Goal: Task Accomplishment & Management: Complete application form

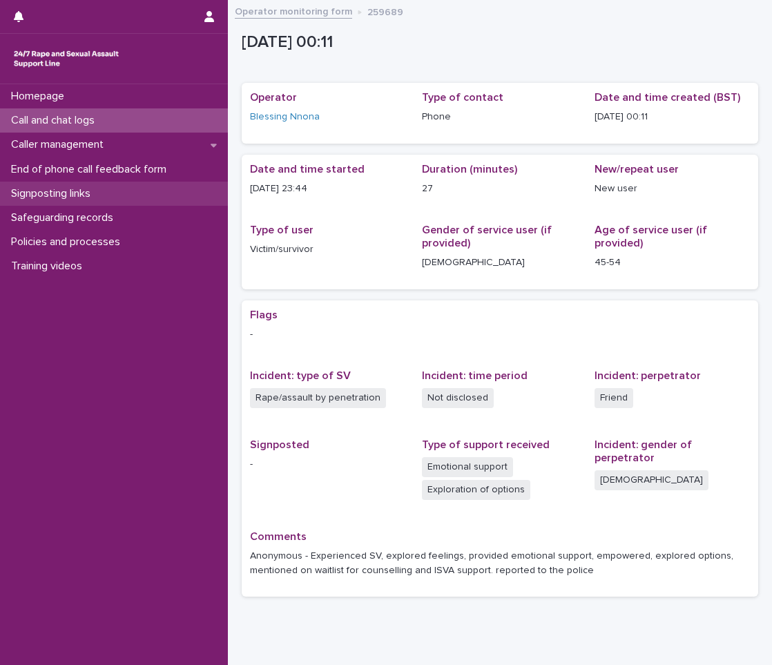
scroll to position [51, 0]
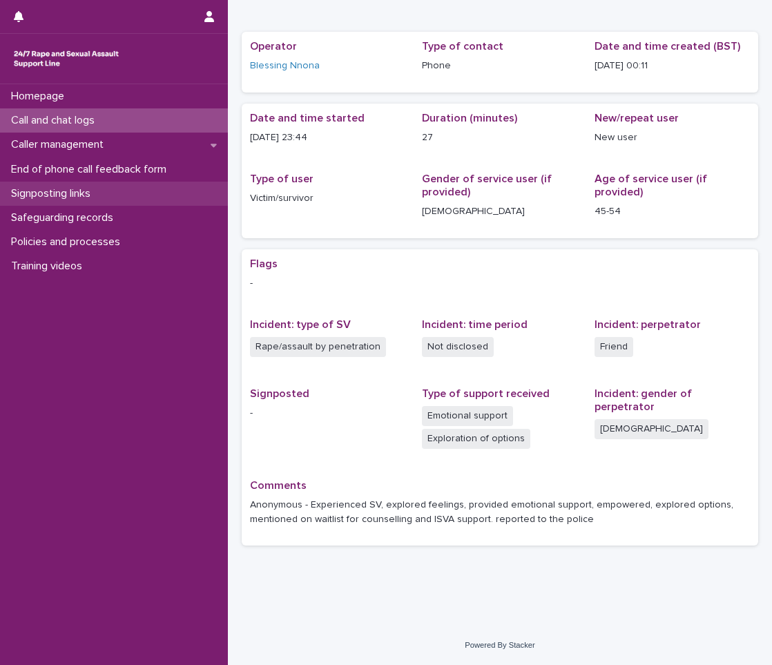
click at [82, 193] on p "Signposting links" at bounding box center [54, 193] width 96 height 13
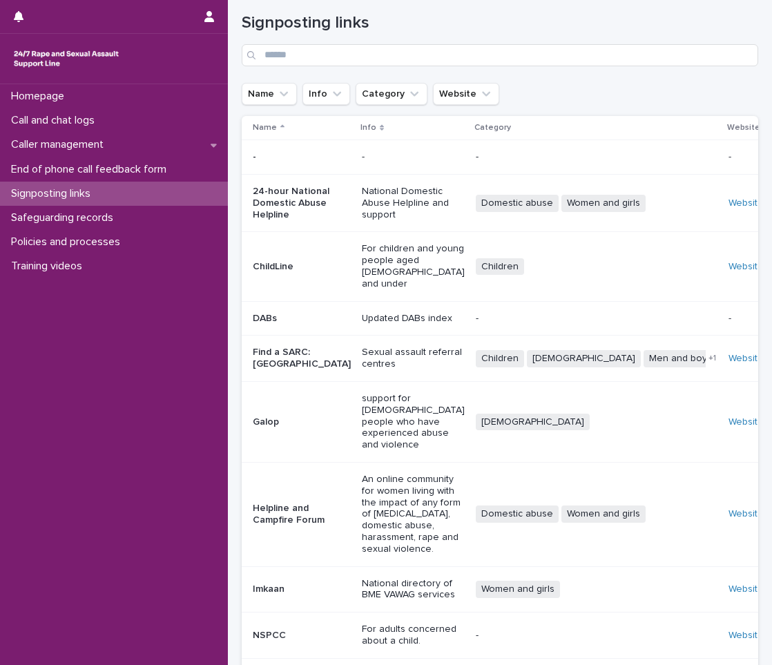
scroll to position [153, 0]
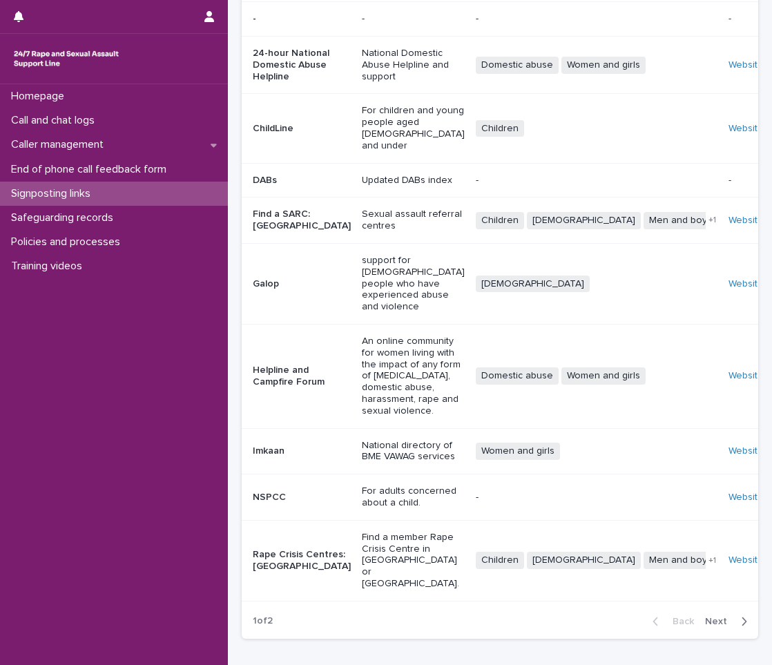
click at [737, 616] on button "Next" at bounding box center [729, 622] width 59 height 12
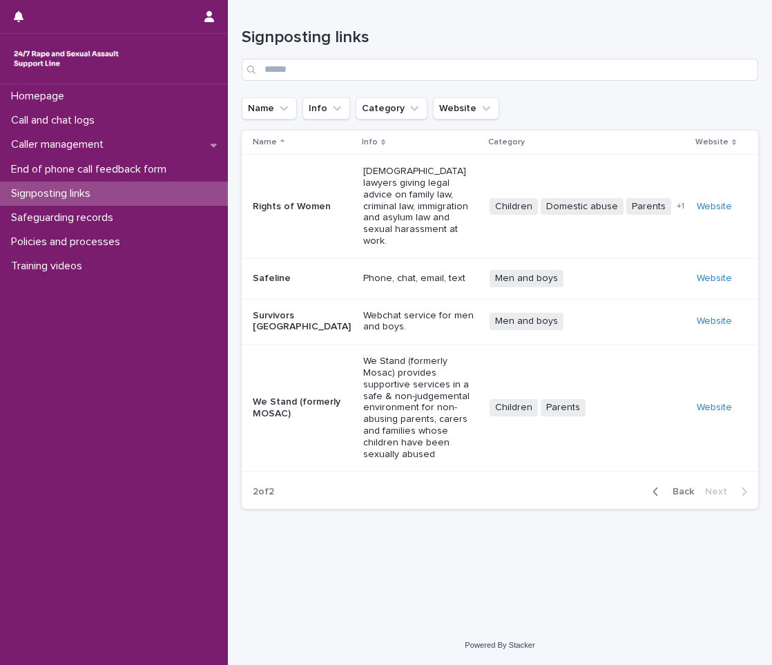
click at [692, 487] on span "Back" at bounding box center [680, 492] width 30 height 10
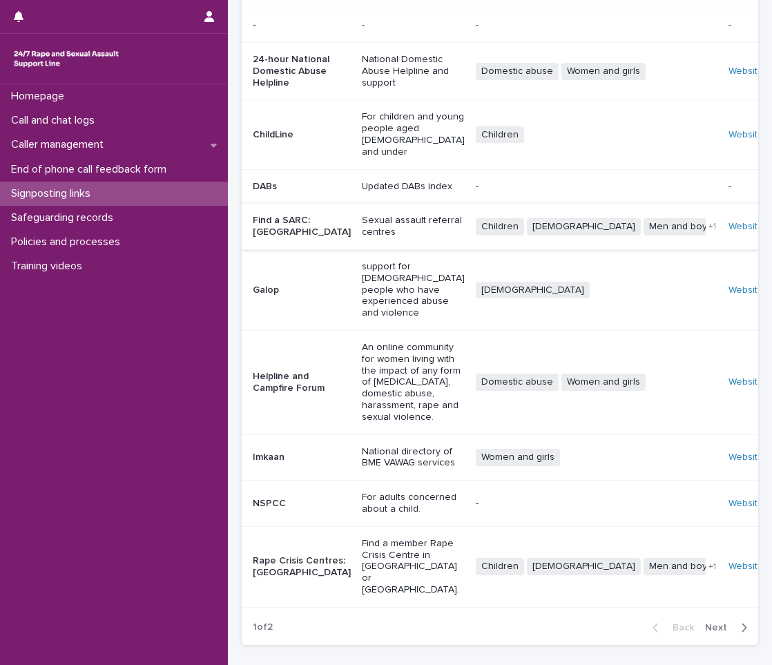
scroll to position [153, 0]
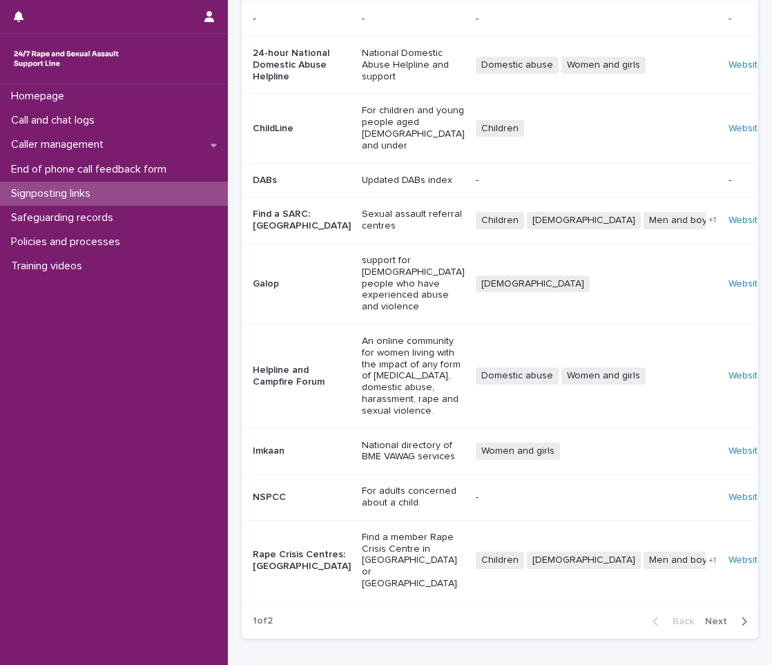
click at [729, 555] on div "Website" at bounding box center [748, 561] width 39 height 12
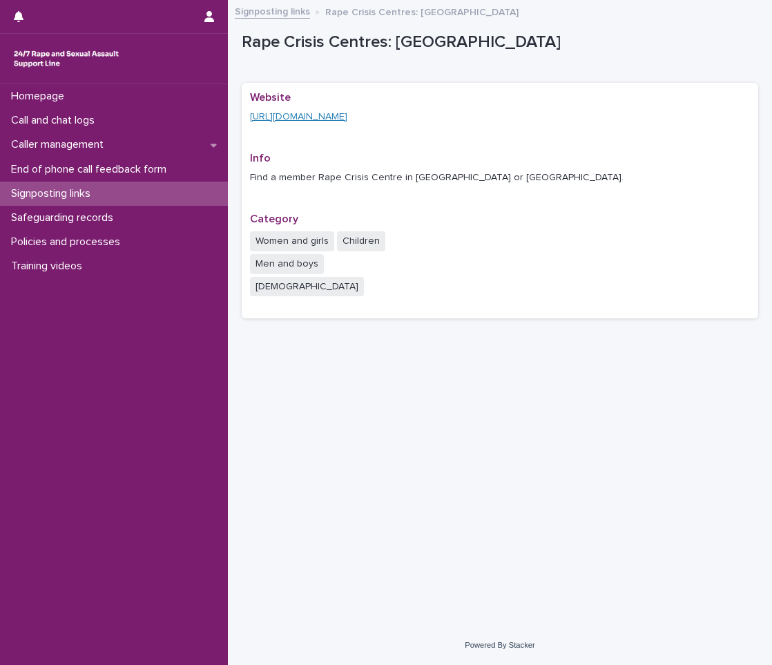
click at [323, 113] on link "[URL][DOMAIN_NAME]" at bounding box center [298, 117] width 97 height 10
click at [53, 189] on p "Signposting links" at bounding box center [54, 193] width 96 height 13
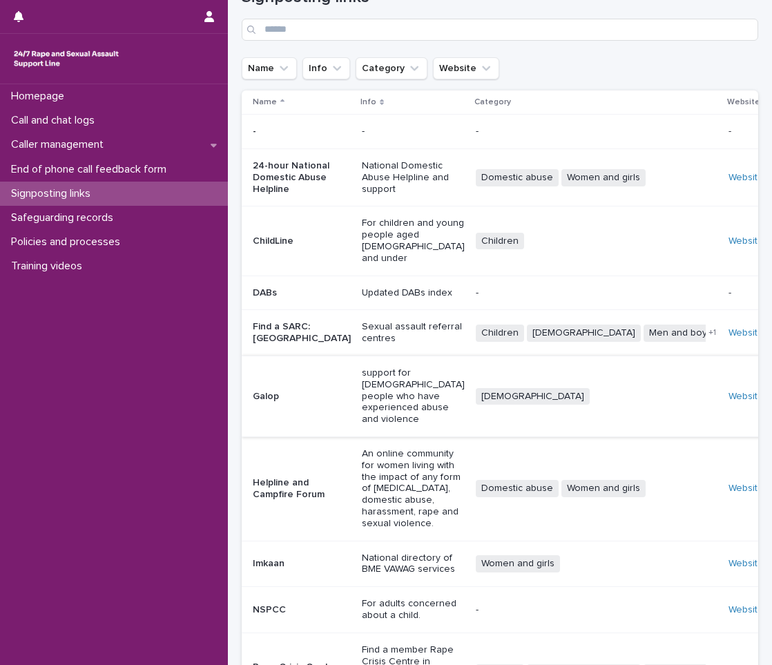
scroll to position [153, 0]
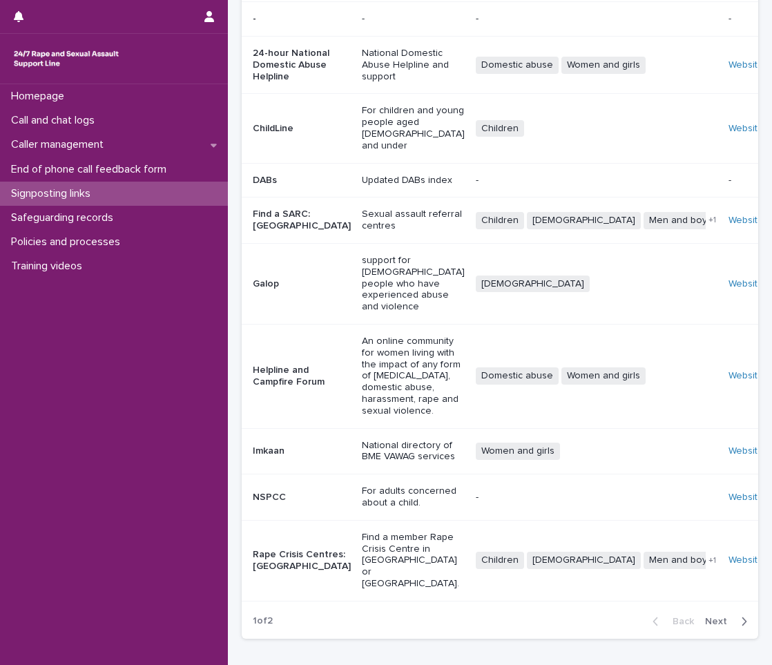
click at [705, 617] on span "Next" at bounding box center [720, 622] width 30 height 10
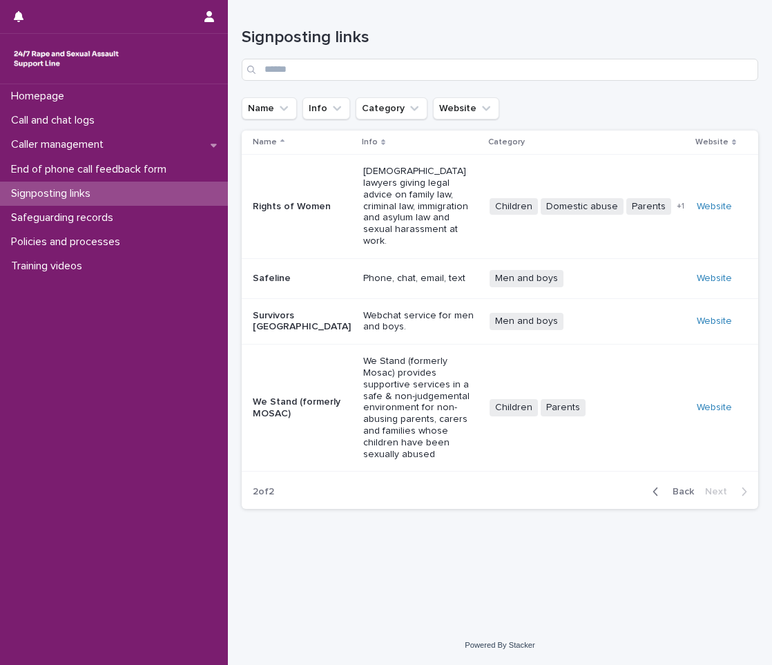
click at [730, 310] on div "Website" at bounding box center [716, 321] width 39 height 23
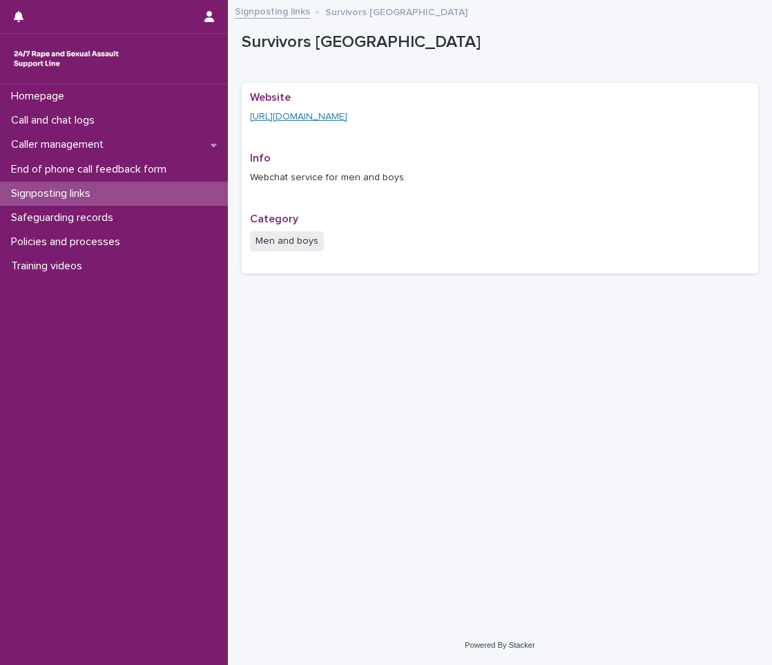
click at [301, 112] on link "https://www.survivorsuk.org/" at bounding box center [298, 117] width 97 height 10
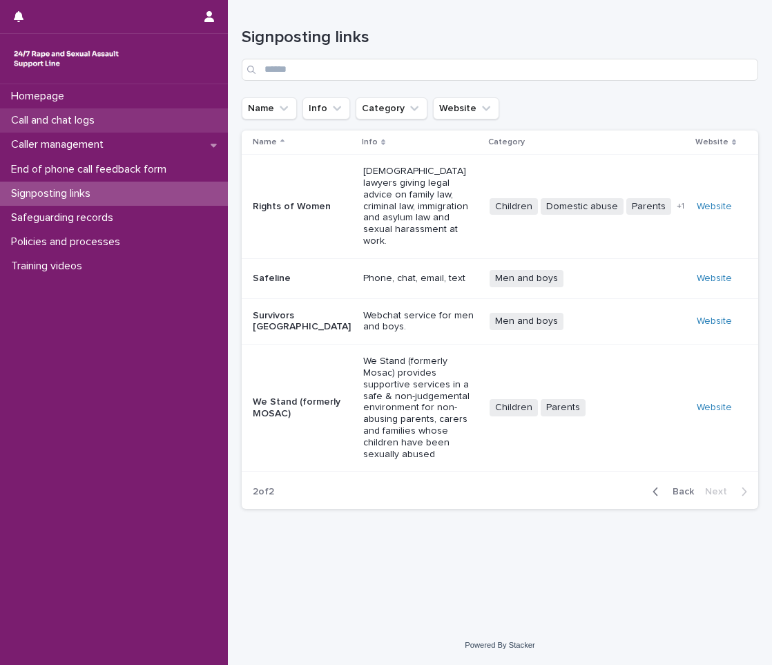
click at [70, 124] on p "Call and chat logs" at bounding box center [56, 120] width 100 height 13
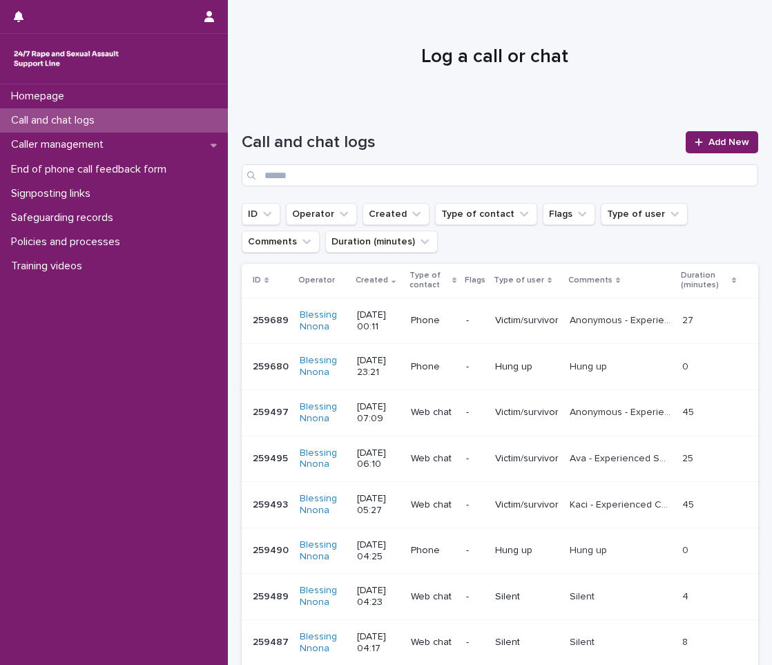
click at [123, 120] on div "Call and chat logs" at bounding box center [114, 120] width 228 height 24
click at [709, 142] on span "Add New" at bounding box center [729, 142] width 41 height 10
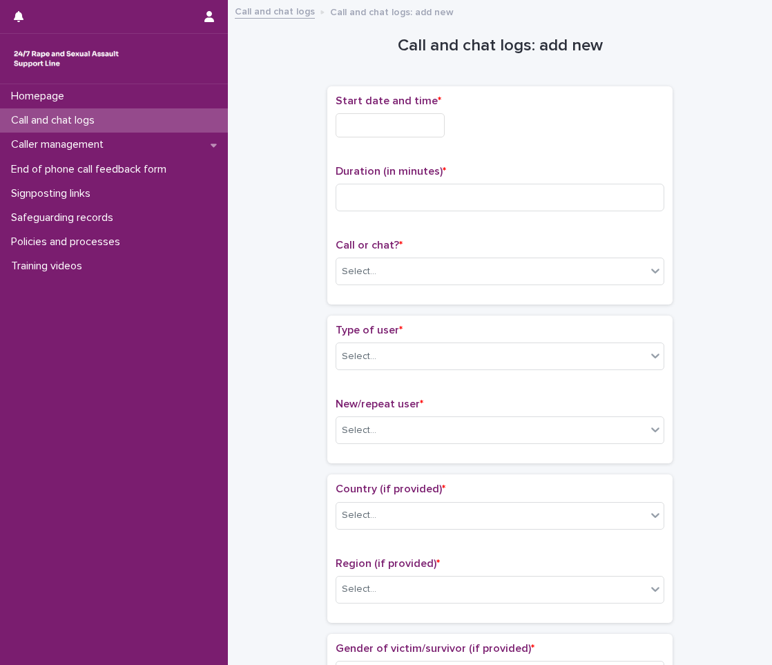
click at [356, 141] on div "Start date and time *" at bounding box center [500, 122] width 329 height 54
click at [363, 132] on input "text" at bounding box center [390, 125] width 109 height 24
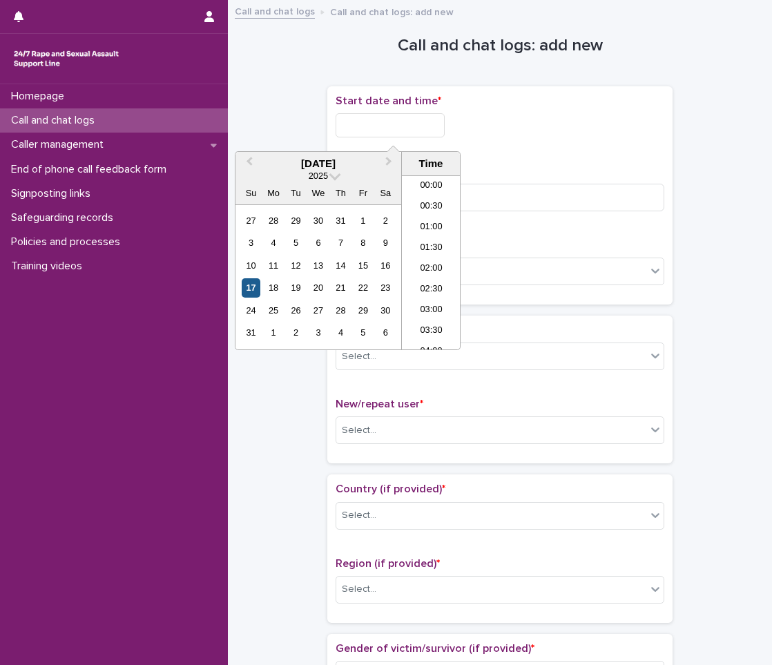
click at [252, 283] on div "17" at bounding box center [251, 287] width 19 height 19
click at [437, 213] on li "00:30" at bounding box center [431, 207] width 59 height 21
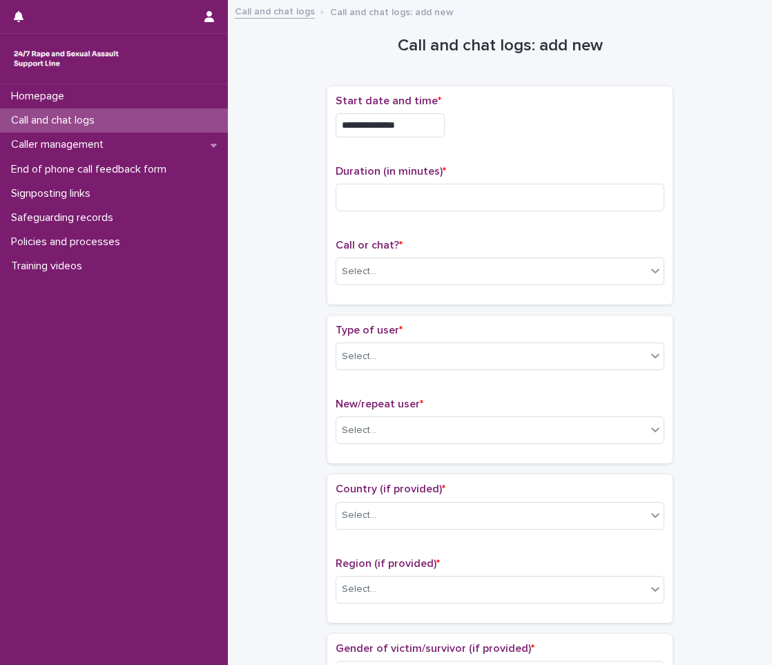
click at [436, 136] on input "**********" at bounding box center [390, 125] width 109 height 24
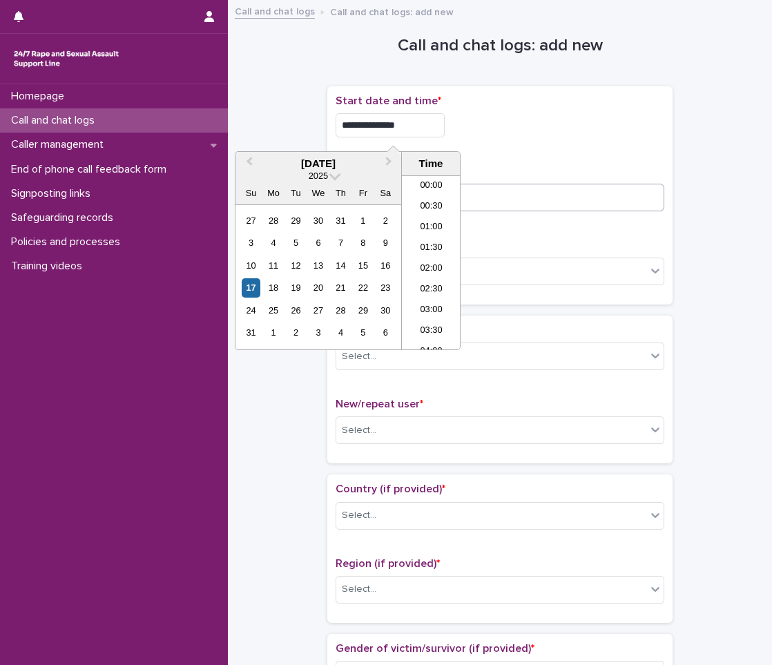
type input "**********"
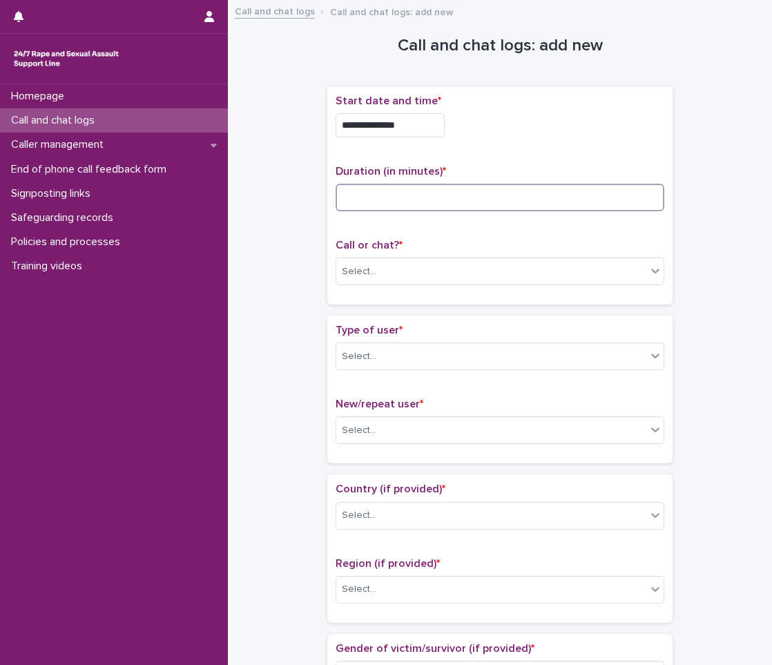
click at [522, 200] on input at bounding box center [500, 198] width 329 height 28
type input "*"
click at [477, 283] on div "Select..." at bounding box center [491, 271] width 310 height 23
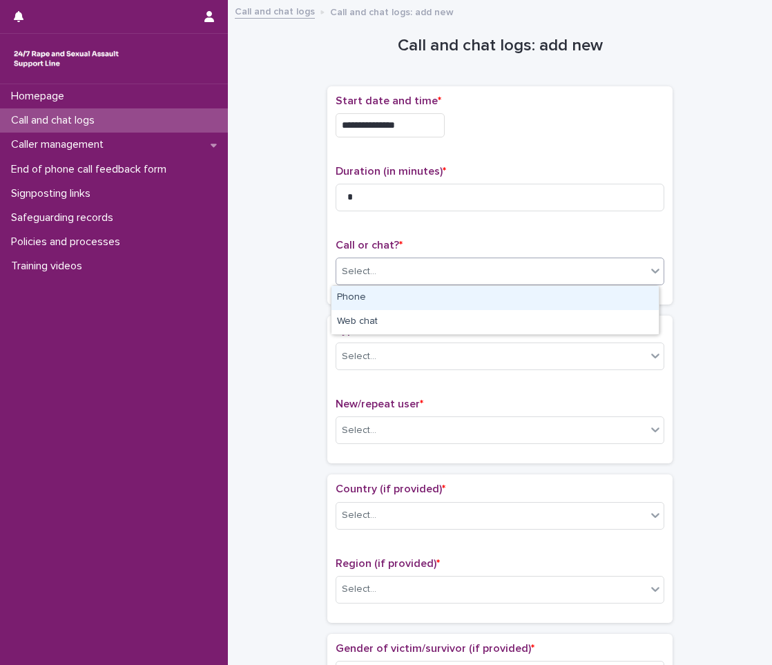
click at [437, 307] on div "Phone" at bounding box center [495, 298] width 327 height 24
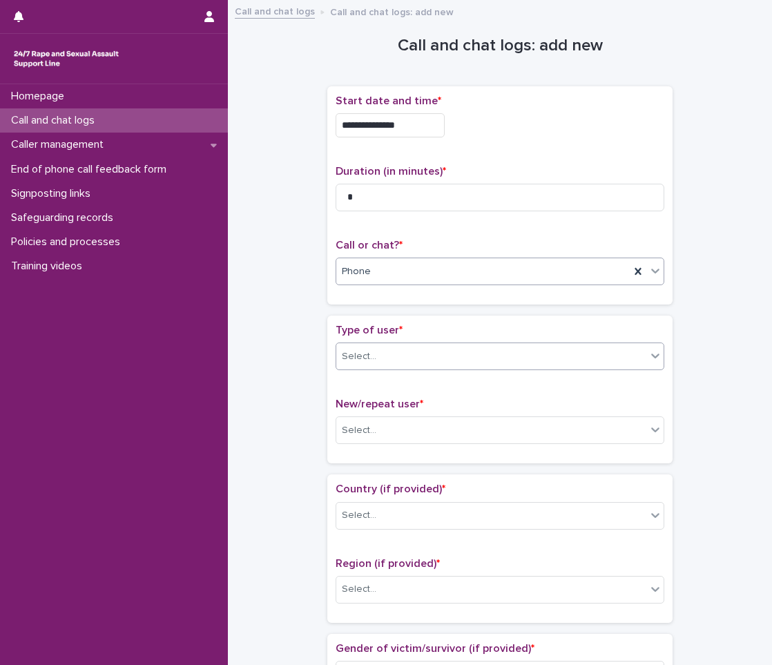
click at [384, 367] on div "Select..." at bounding box center [491, 356] width 310 height 23
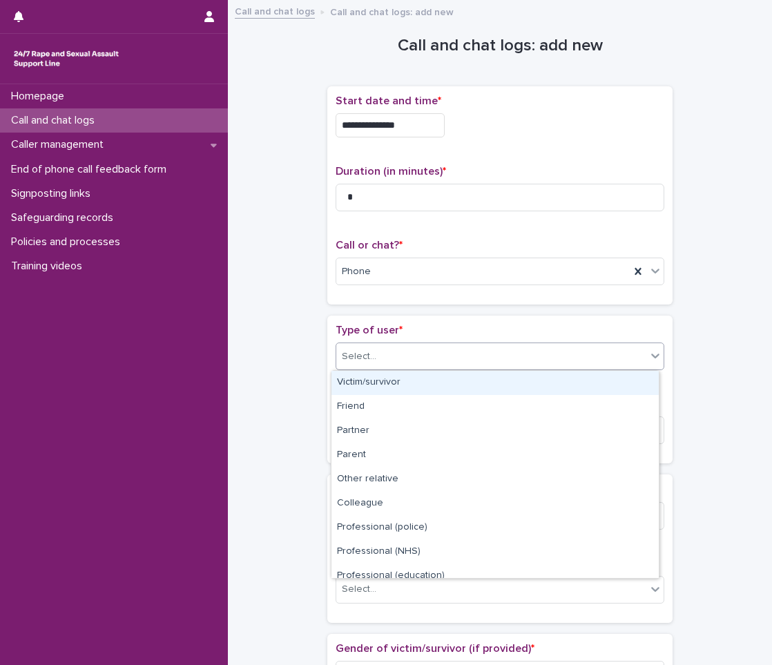
click at [439, 388] on div "Victim/survivor" at bounding box center [495, 383] width 327 height 24
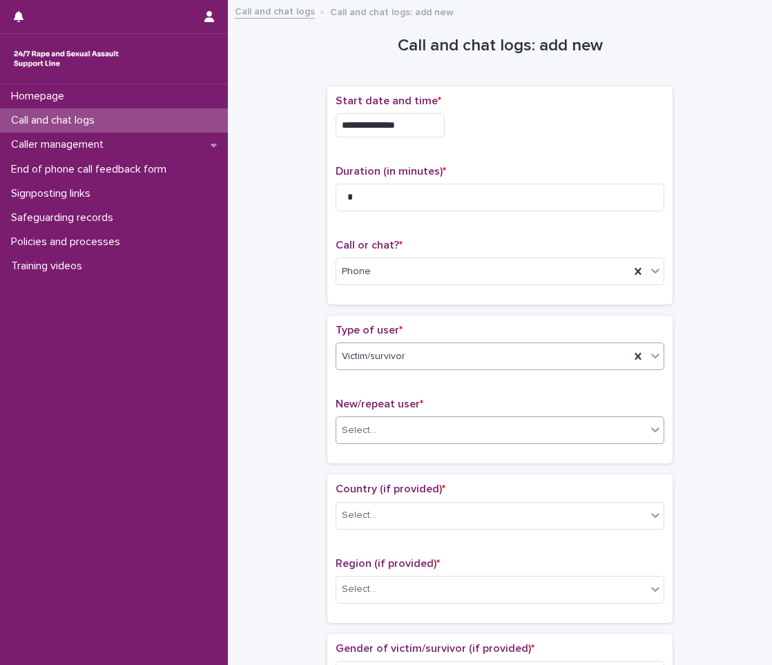
click at [415, 432] on div "Select..." at bounding box center [491, 430] width 310 height 23
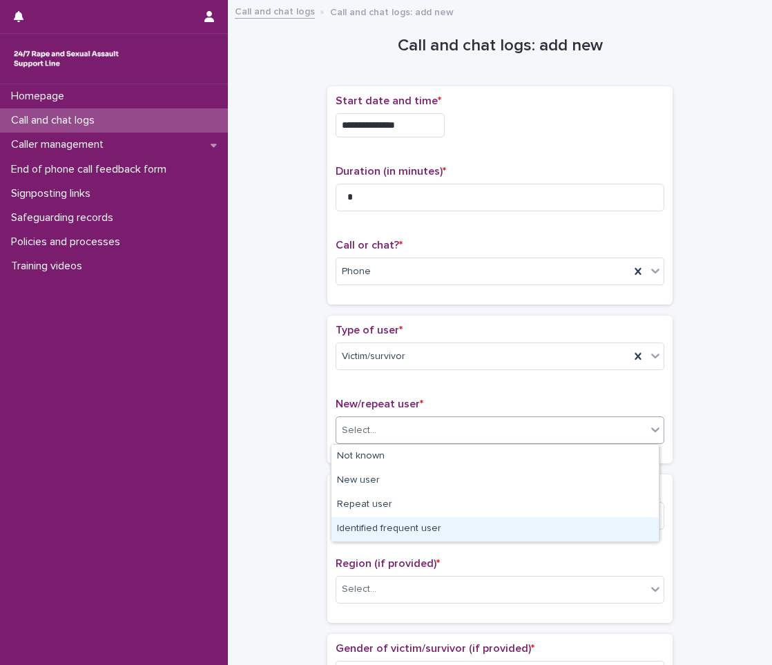
click at [390, 517] on div "Identified frequent user" at bounding box center [495, 529] width 327 height 24
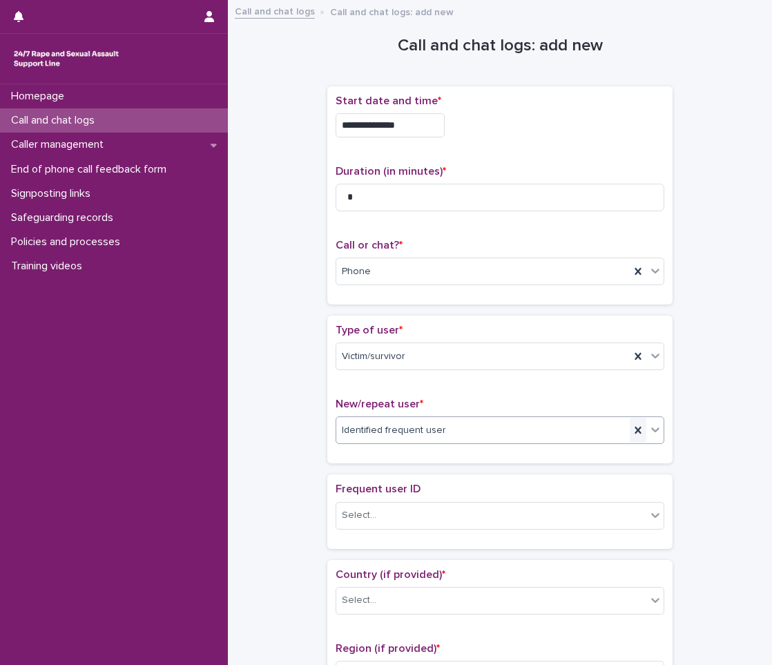
click at [636, 423] on div at bounding box center [638, 430] width 17 height 25
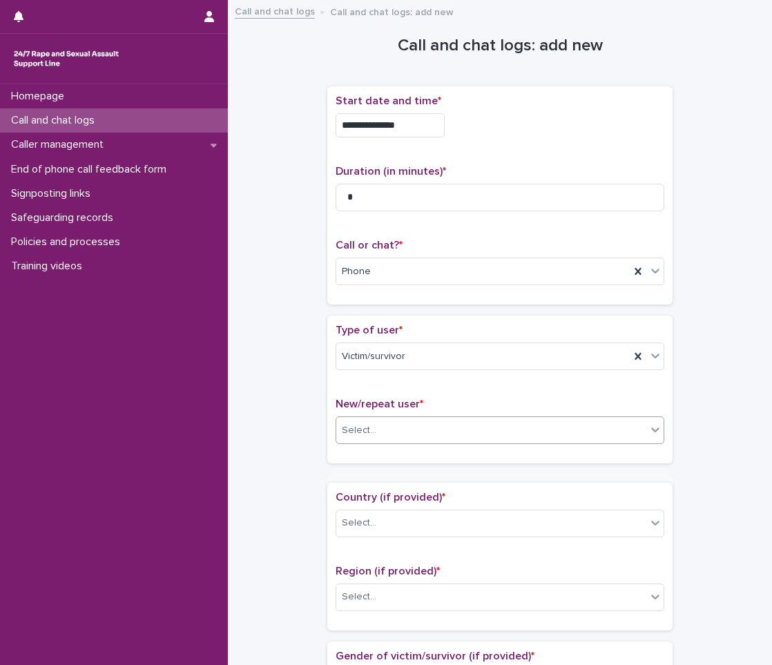
click at [651, 428] on icon at bounding box center [656, 430] width 14 height 14
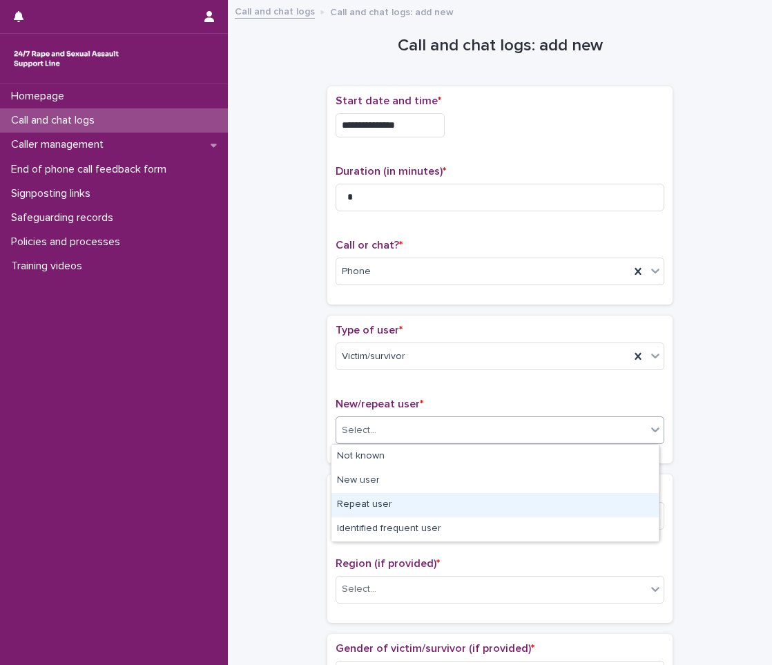
click at [484, 505] on div "Repeat user" at bounding box center [495, 505] width 327 height 24
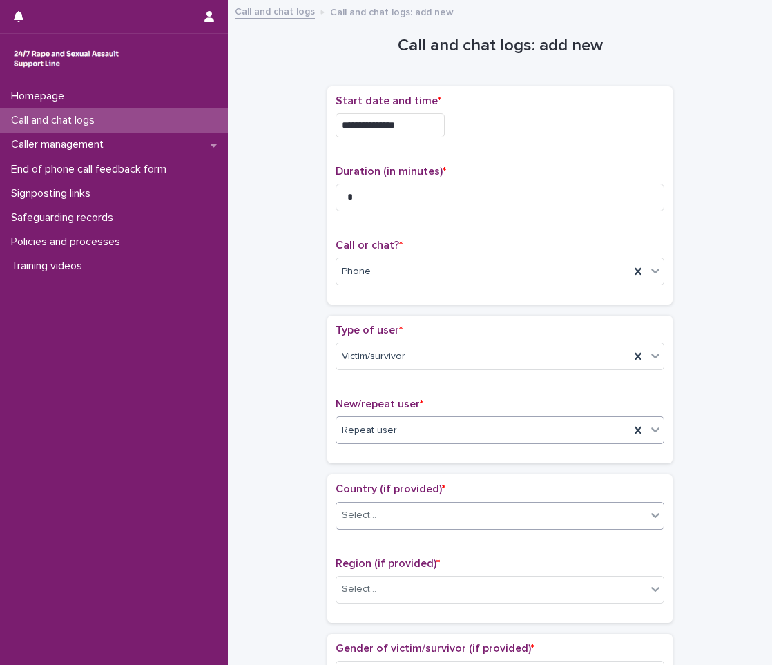
click at [453, 511] on div "Select..." at bounding box center [491, 515] width 310 height 23
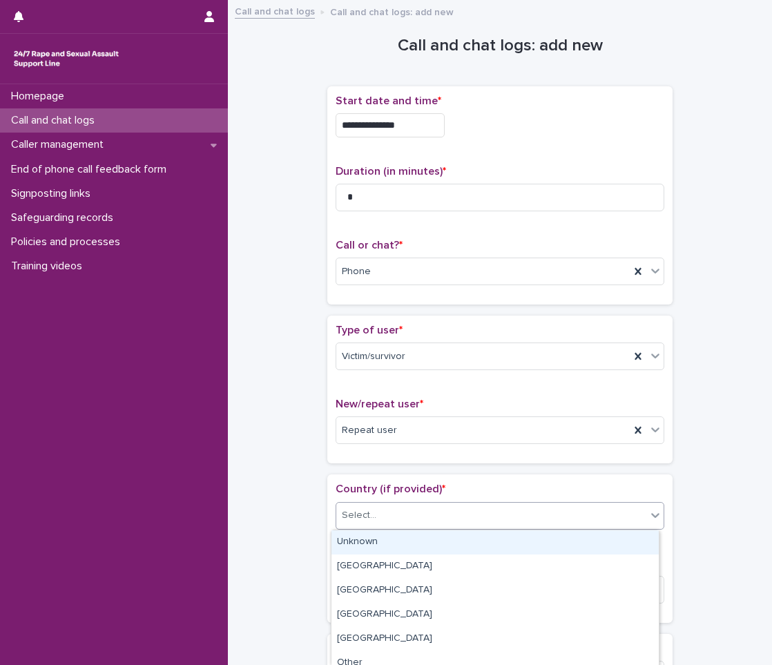
click at [406, 553] on div "Unknown" at bounding box center [495, 543] width 327 height 24
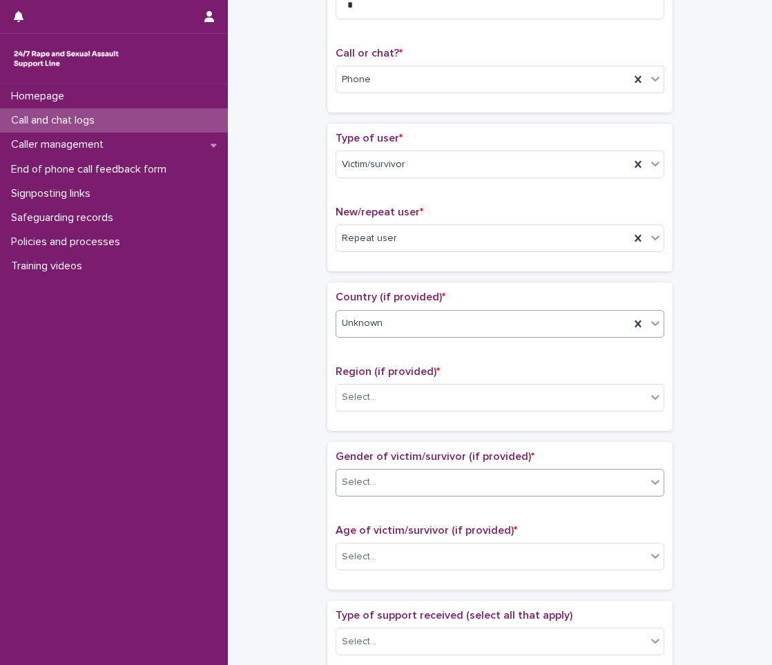
scroll to position [207, 0]
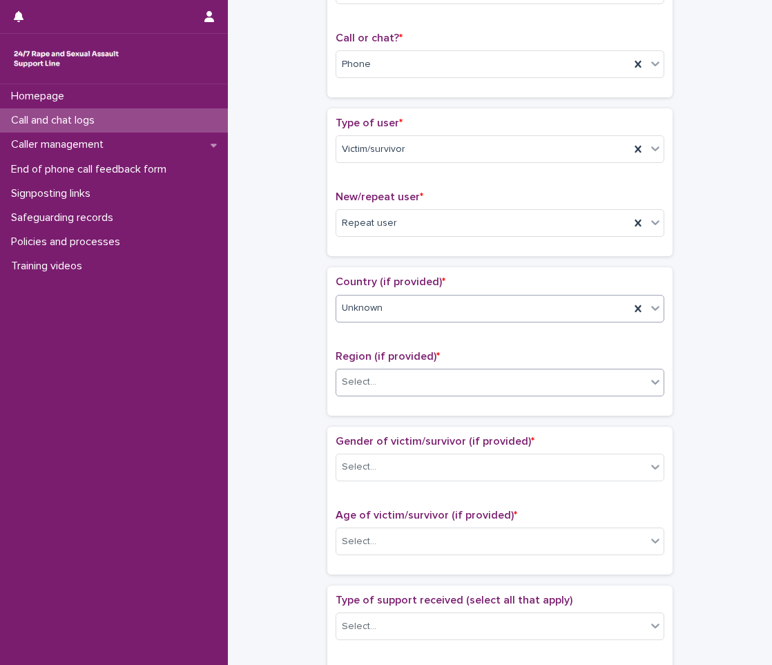
click at [417, 375] on div "Select..." at bounding box center [491, 382] width 310 height 23
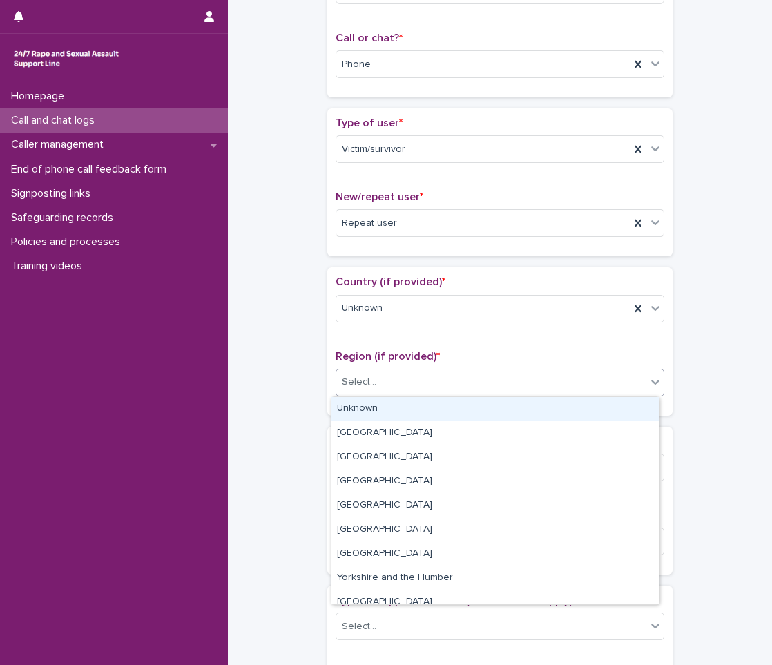
click at [389, 401] on div "Unknown" at bounding box center [495, 409] width 327 height 24
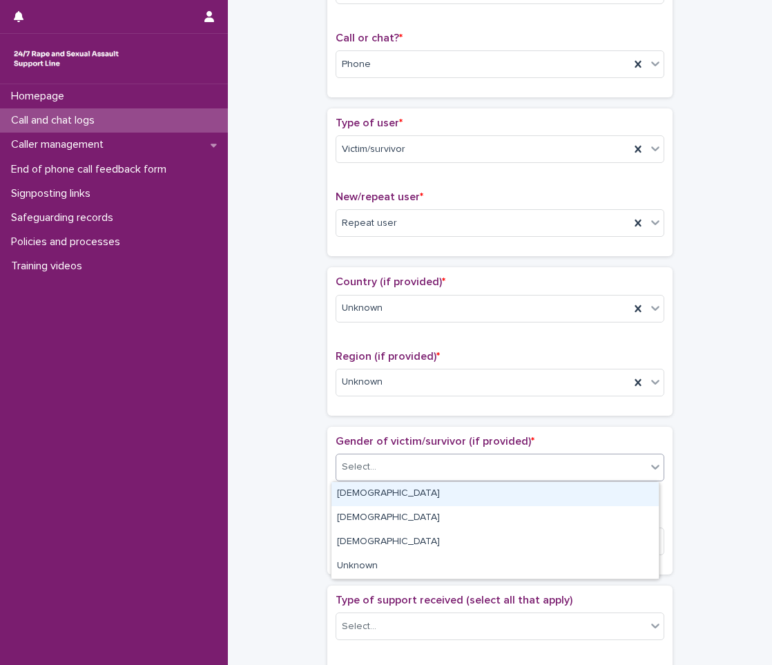
click at [378, 475] on div at bounding box center [378, 467] width 1 height 15
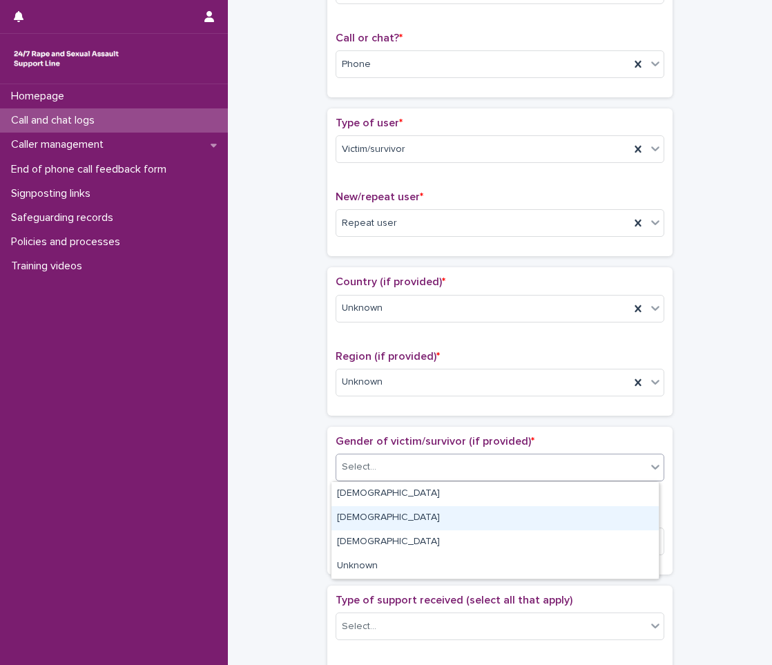
drag, startPoint x: 360, startPoint y: 506, endPoint x: 359, endPoint y: 515, distance: 9.1
click at [359, 515] on div "[DEMOGRAPHIC_DATA]" at bounding box center [495, 518] width 327 height 24
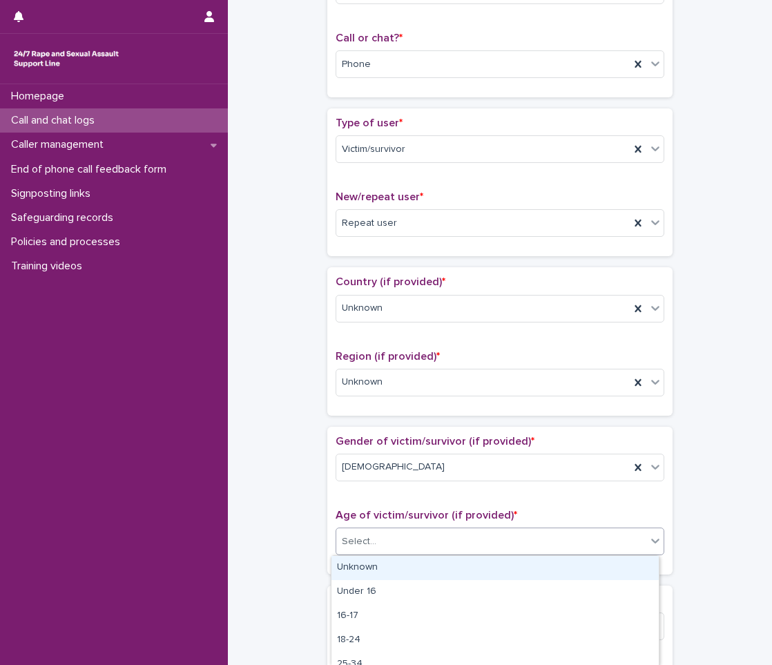
click at [376, 546] on div "Select..." at bounding box center [491, 542] width 310 height 23
click at [356, 562] on div "Unknown" at bounding box center [495, 568] width 327 height 24
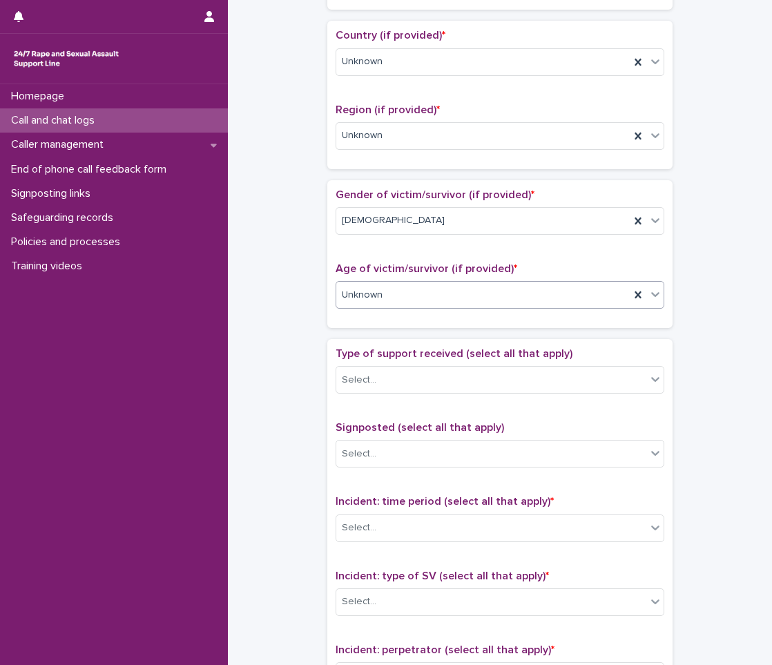
scroll to position [484, 0]
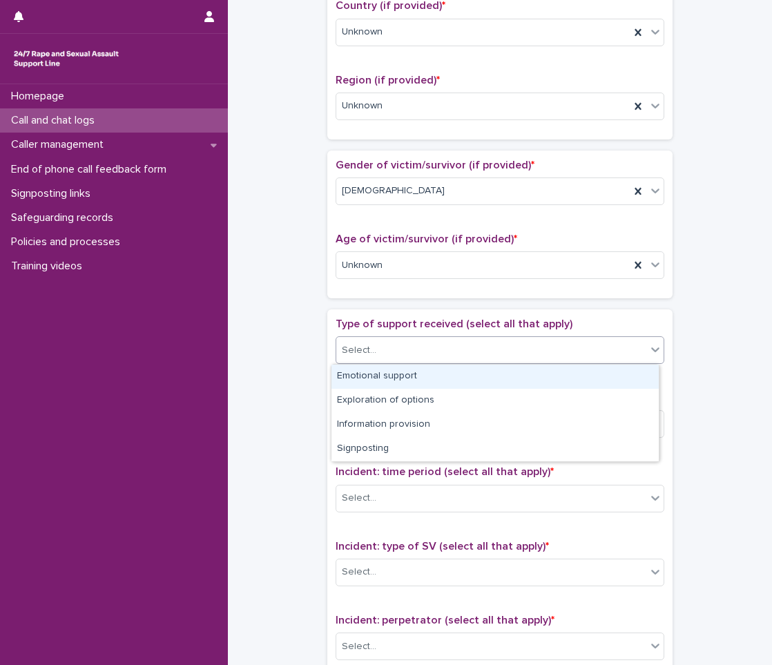
click at [423, 350] on div "Select..." at bounding box center [491, 350] width 310 height 23
click at [397, 382] on div "Emotional support" at bounding box center [495, 377] width 327 height 24
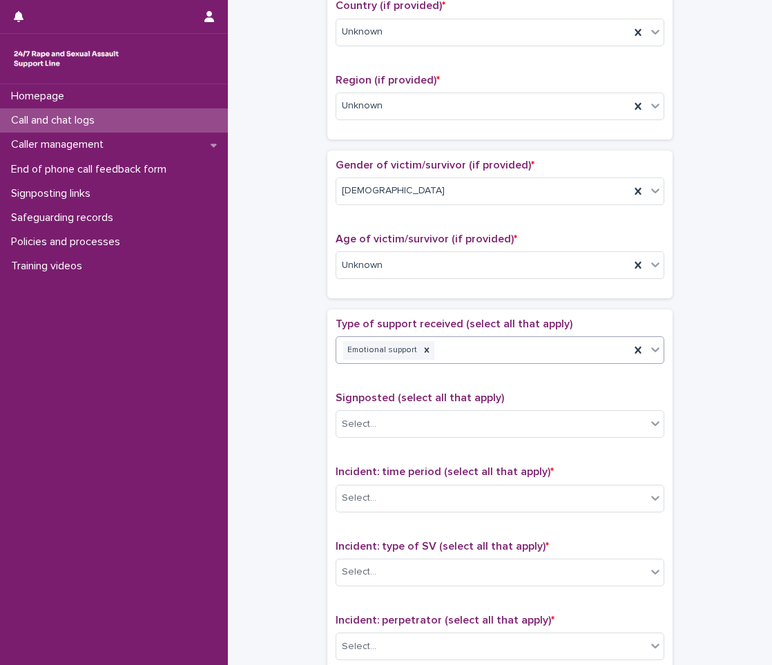
click at [651, 347] on icon at bounding box center [656, 350] width 14 height 14
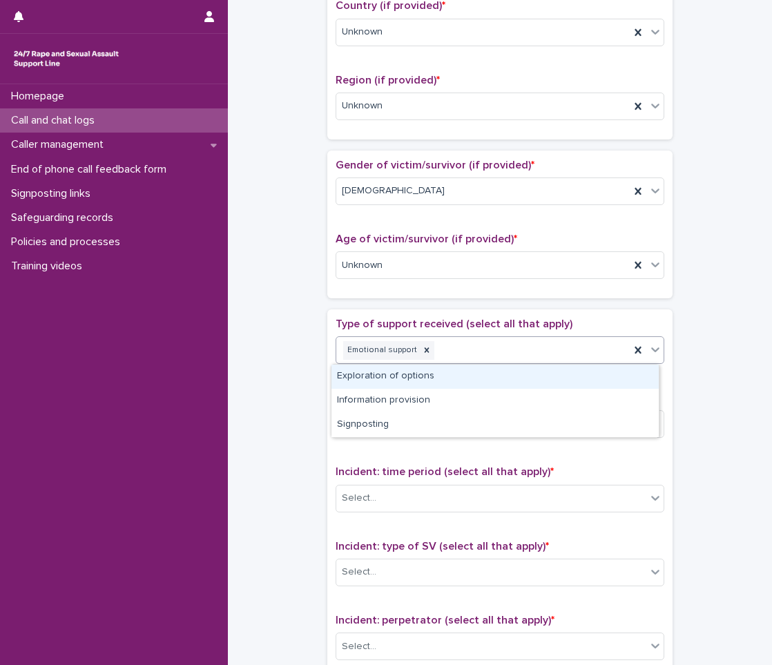
click at [587, 377] on div "Exploration of options" at bounding box center [495, 377] width 327 height 24
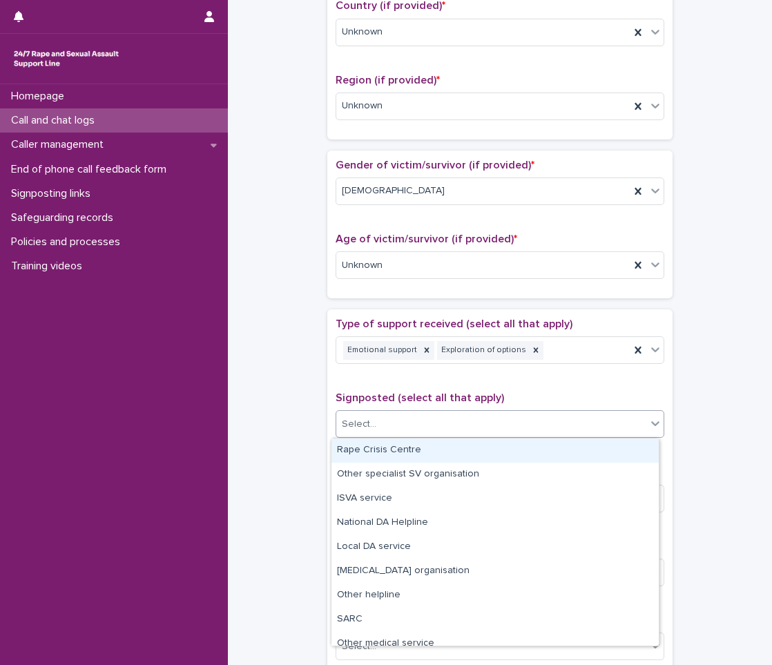
click at [461, 423] on div "Select..." at bounding box center [491, 424] width 310 height 23
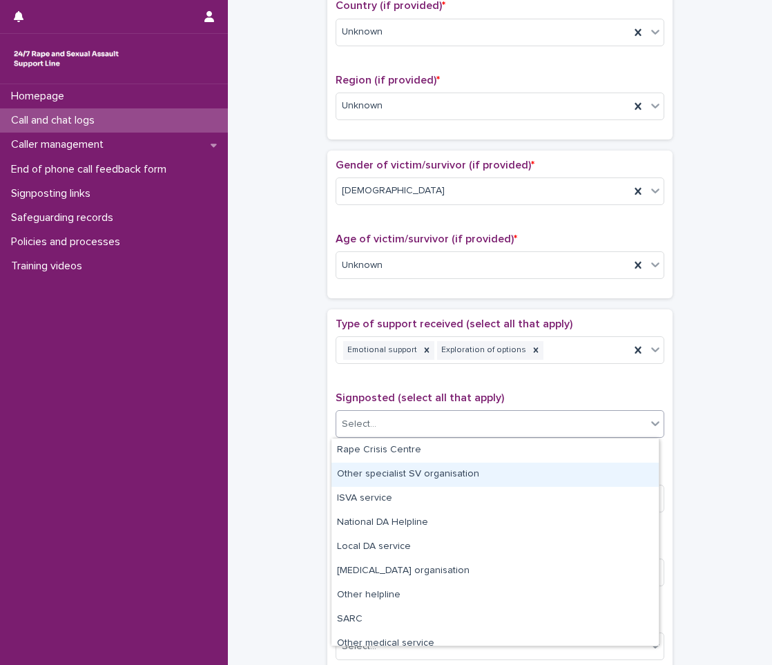
click at [289, 454] on div "**********" at bounding box center [500, 231] width 517 height 1413
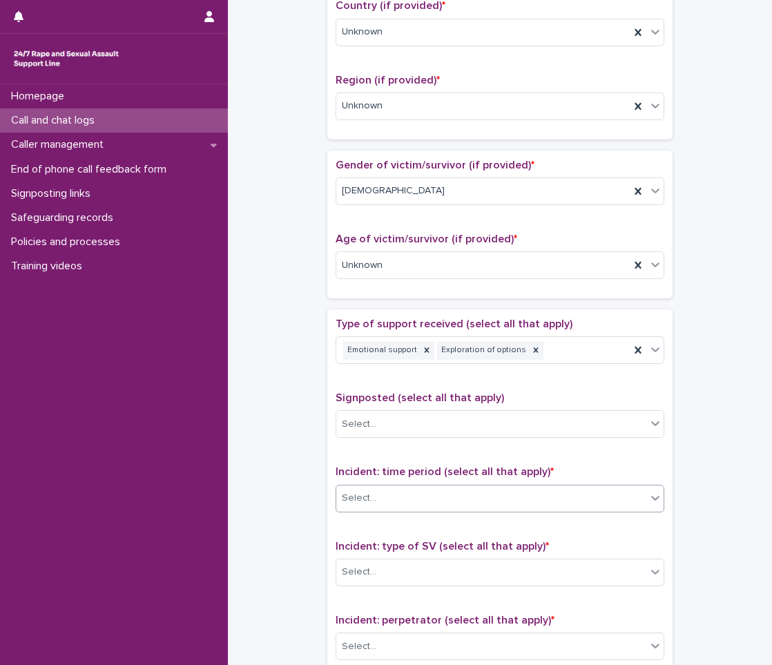
click at [435, 488] on div "Select..." at bounding box center [491, 498] width 310 height 23
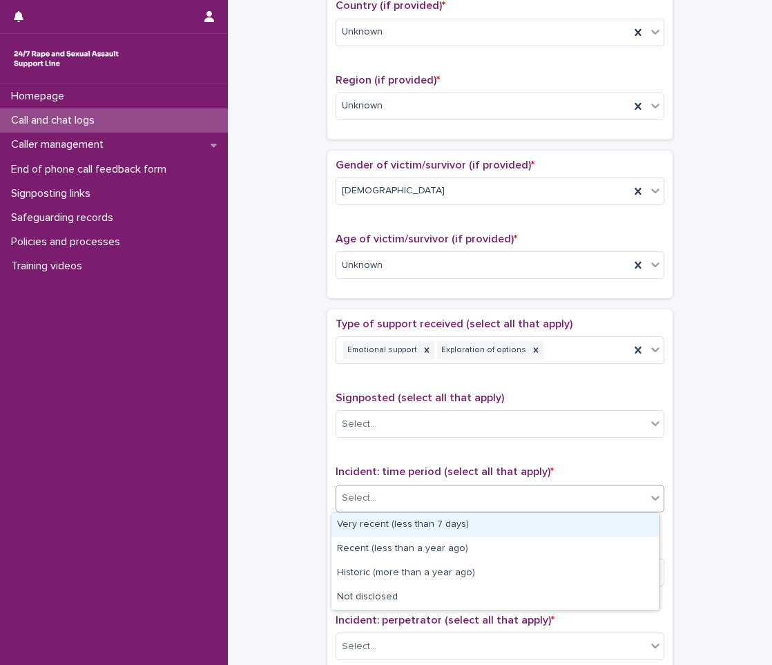
click at [392, 537] on div "Very recent (less than 7 days)" at bounding box center [495, 525] width 327 height 24
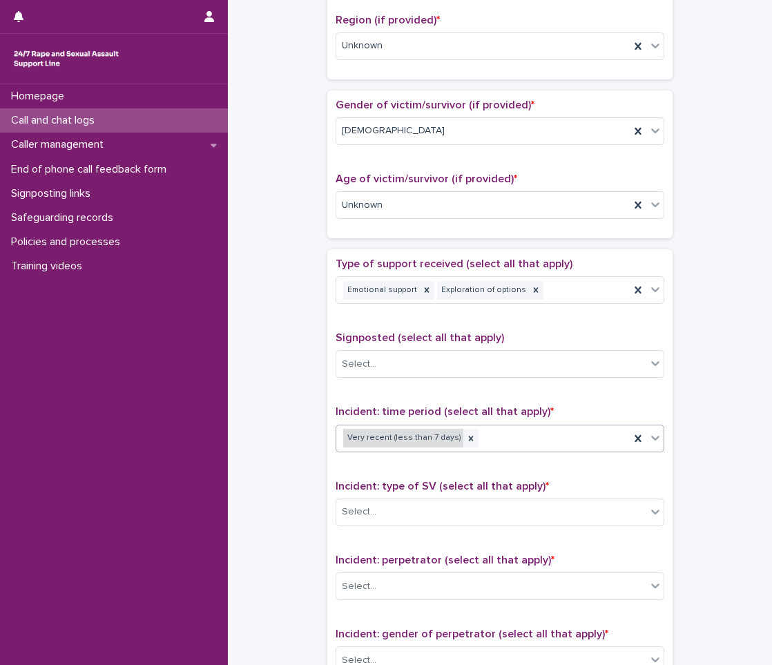
scroll to position [691, 0]
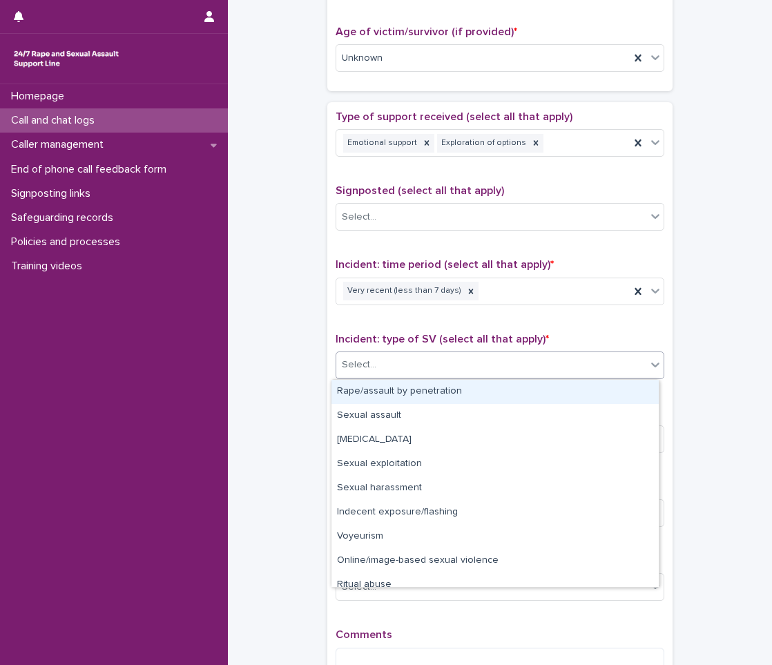
click at [452, 352] on div "Select..." at bounding box center [500, 366] width 329 height 28
click at [417, 391] on div "Rape/assault by penetration" at bounding box center [495, 392] width 327 height 24
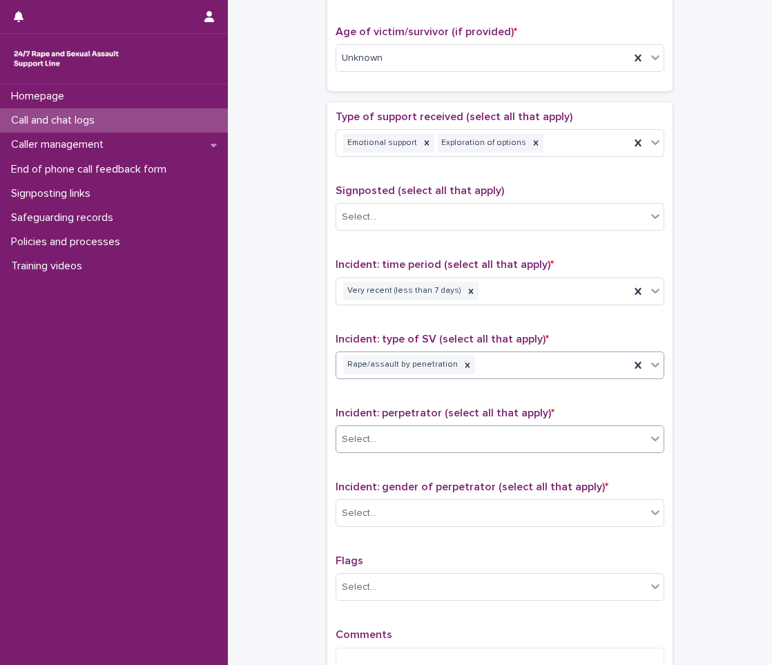
click at [426, 432] on div "Select..." at bounding box center [491, 439] width 310 height 23
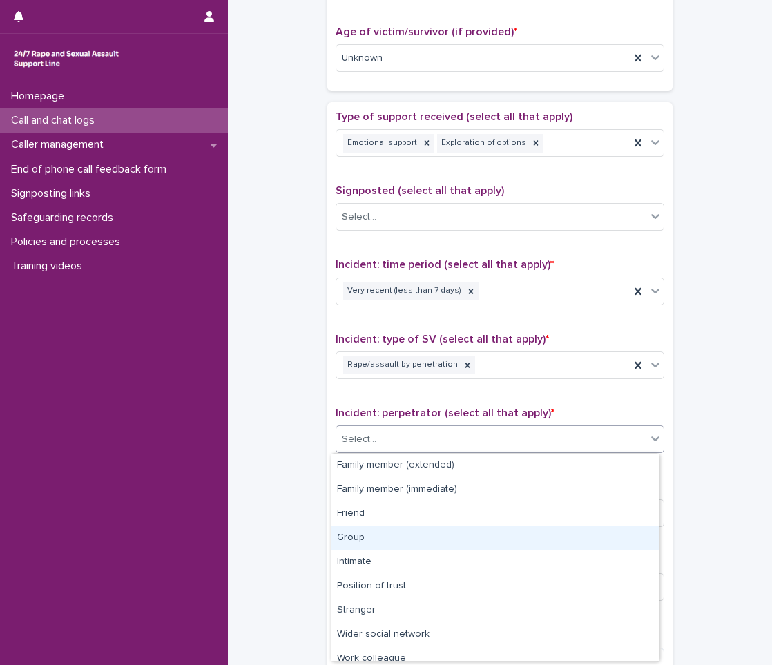
click at [363, 536] on div "Group" at bounding box center [495, 538] width 327 height 24
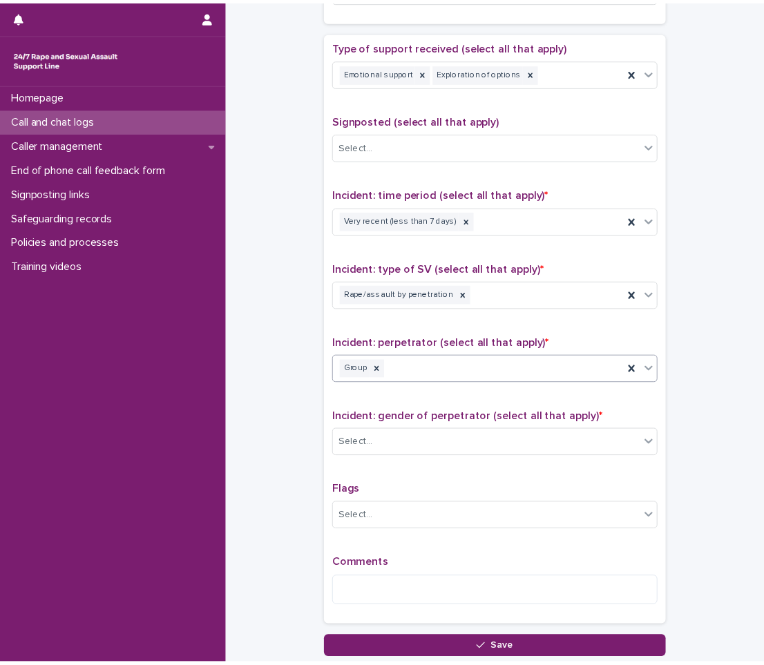
scroll to position [864, 0]
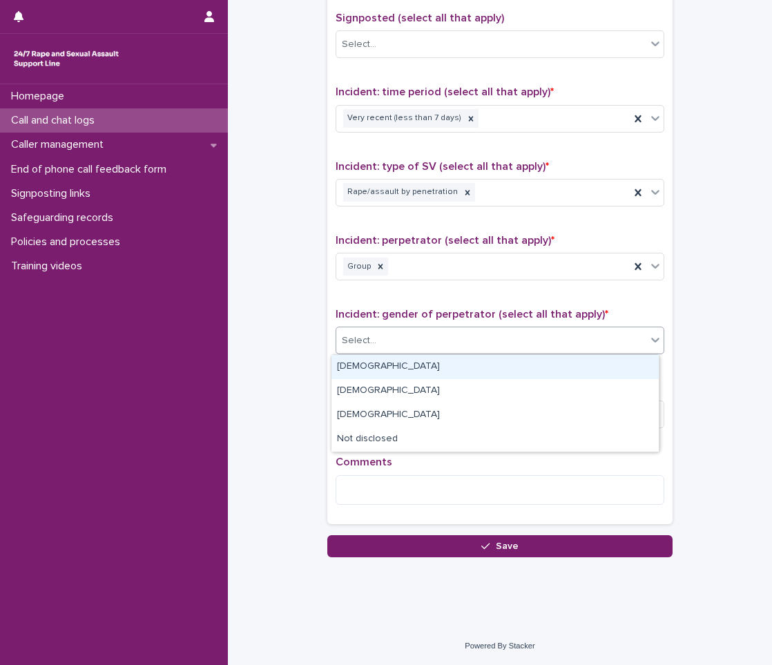
click at [532, 352] on div "Select..." at bounding box center [491, 341] width 310 height 23
click at [484, 365] on div "[DEMOGRAPHIC_DATA]" at bounding box center [495, 367] width 327 height 24
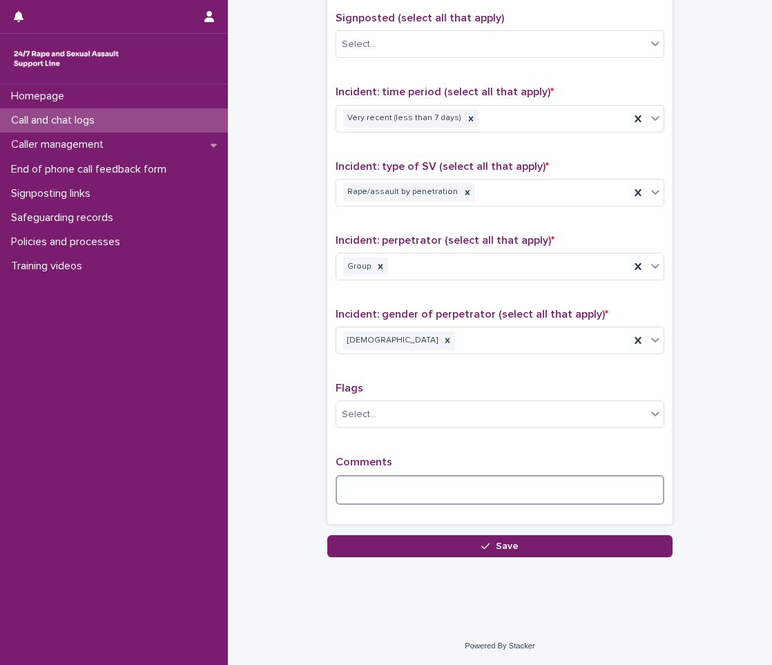
click at [429, 487] on textarea at bounding box center [500, 490] width 329 height 30
type textarea "*"
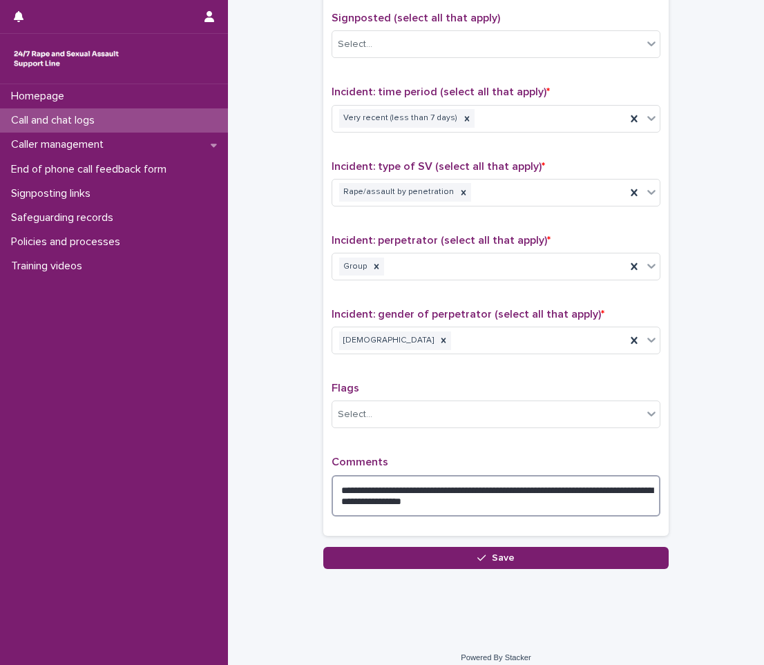
click at [374, 488] on textarea "**********" at bounding box center [496, 495] width 329 height 41
click at [499, 503] on textarea "**********" at bounding box center [496, 495] width 329 height 41
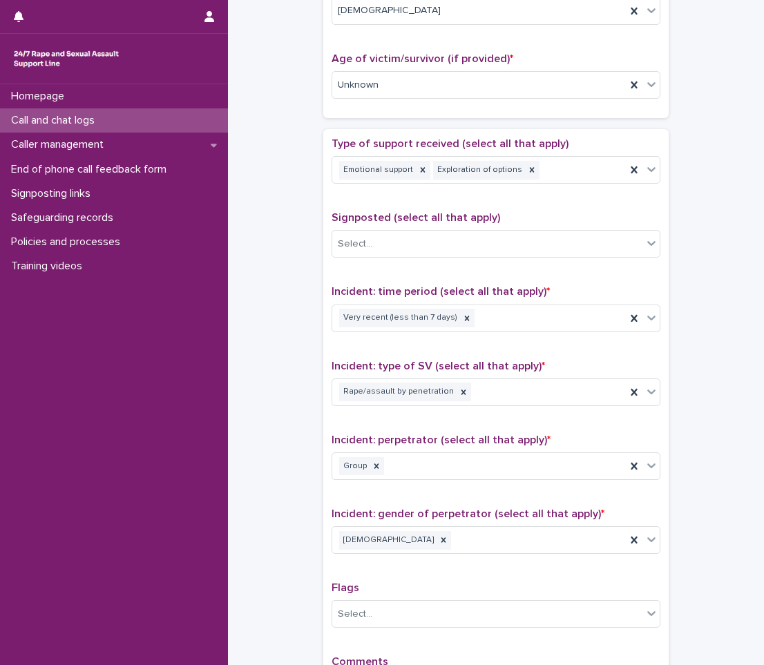
scroll to position [656, 0]
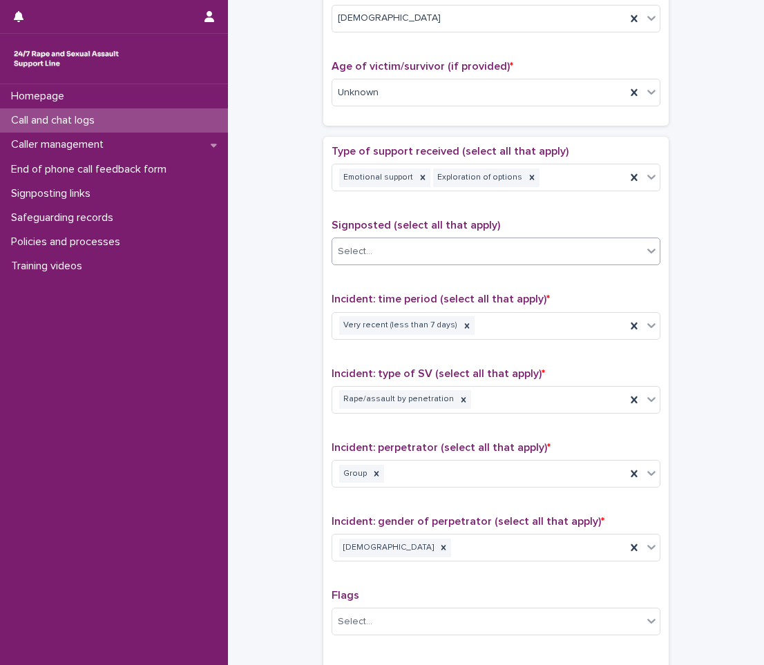
type textarea "**********"
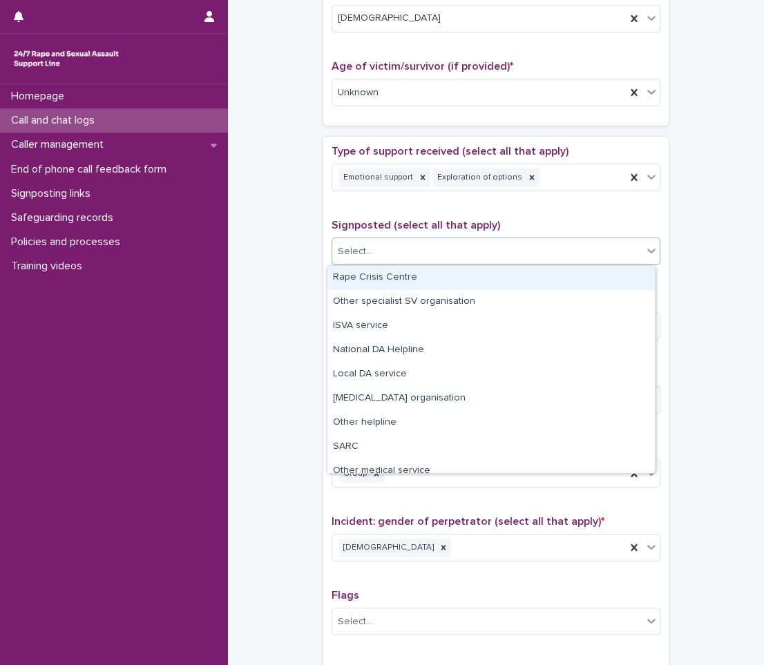
click at [483, 263] on div "Select..." at bounding box center [496, 252] width 329 height 28
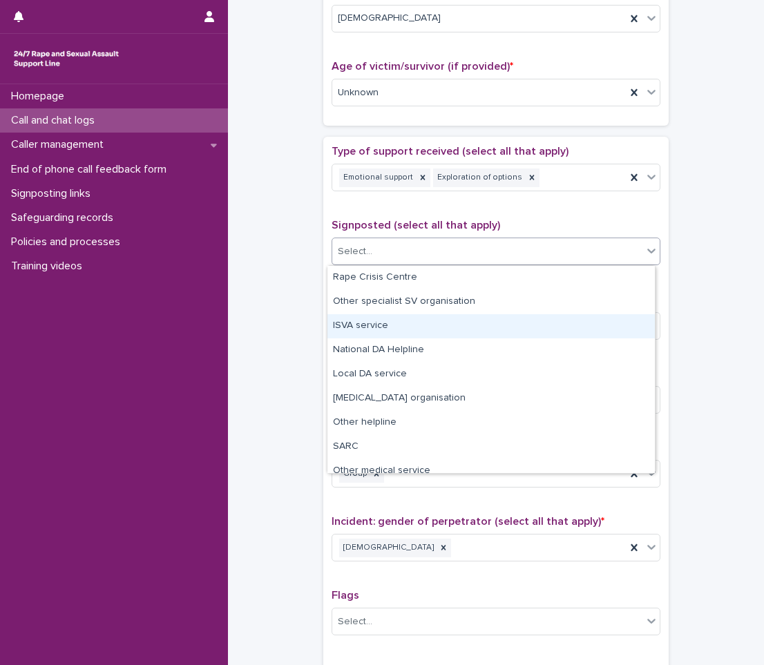
click at [444, 325] on div "ISVA service" at bounding box center [490, 326] width 327 height 24
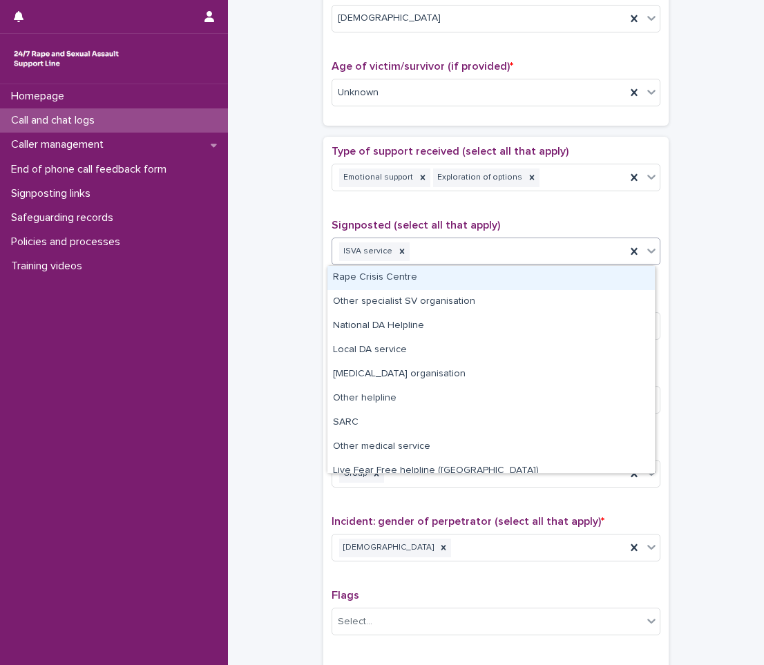
click at [647, 251] on icon at bounding box center [651, 251] width 8 height 5
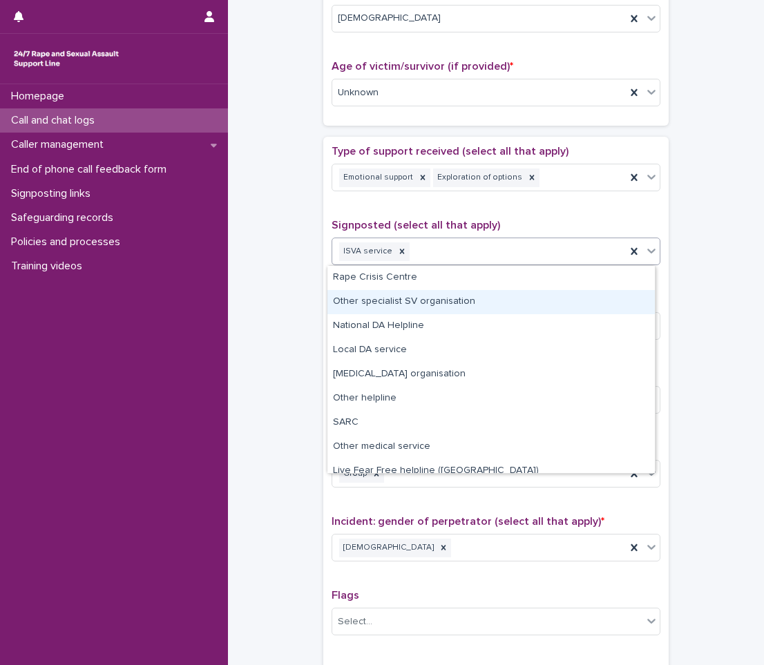
click at [491, 292] on div "Other specialist SV organisation" at bounding box center [490, 302] width 327 height 24
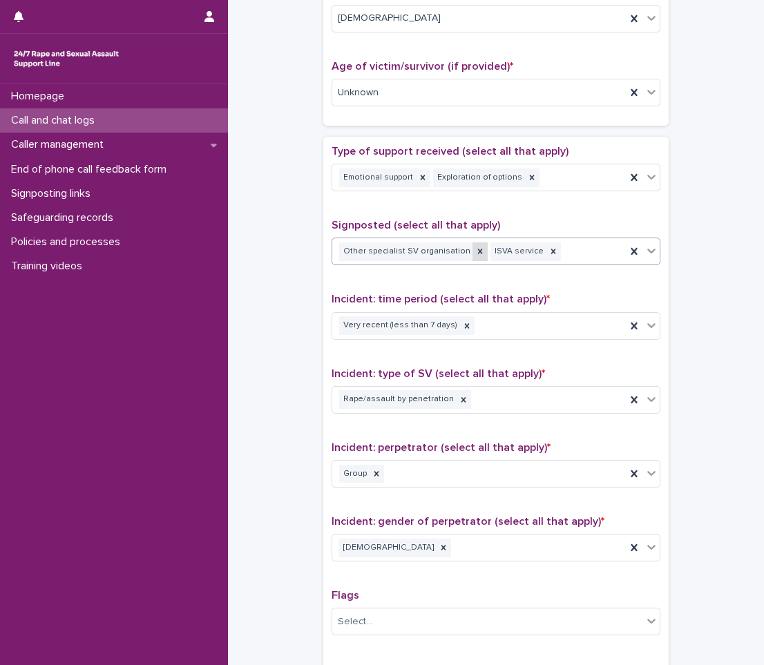
click at [475, 254] on icon at bounding box center [480, 252] width 10 height 10
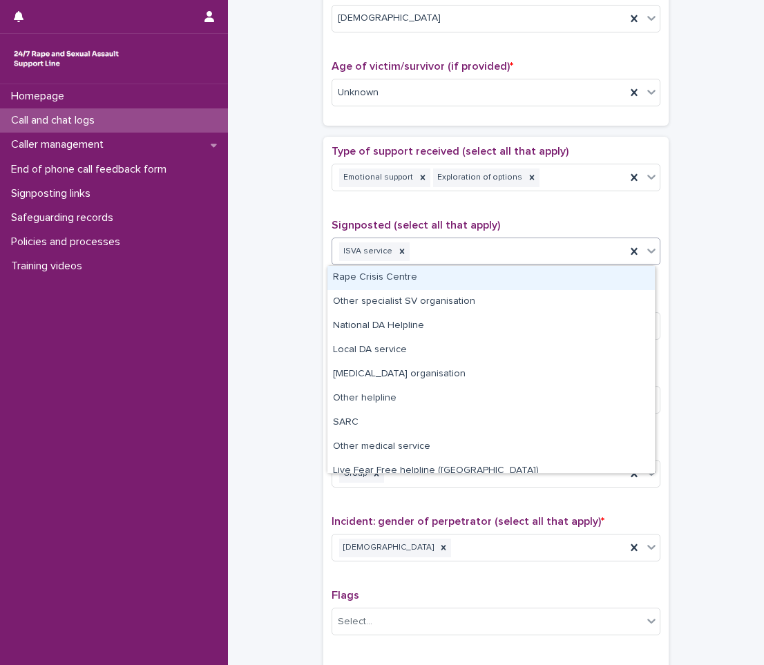
click at [649, 250] on icon at bounding box center [651, 251] width 8 height 5
click at [530, 272] on div "Rape Crisis Centre" at bounding box center [490, 278] width 327 height 24
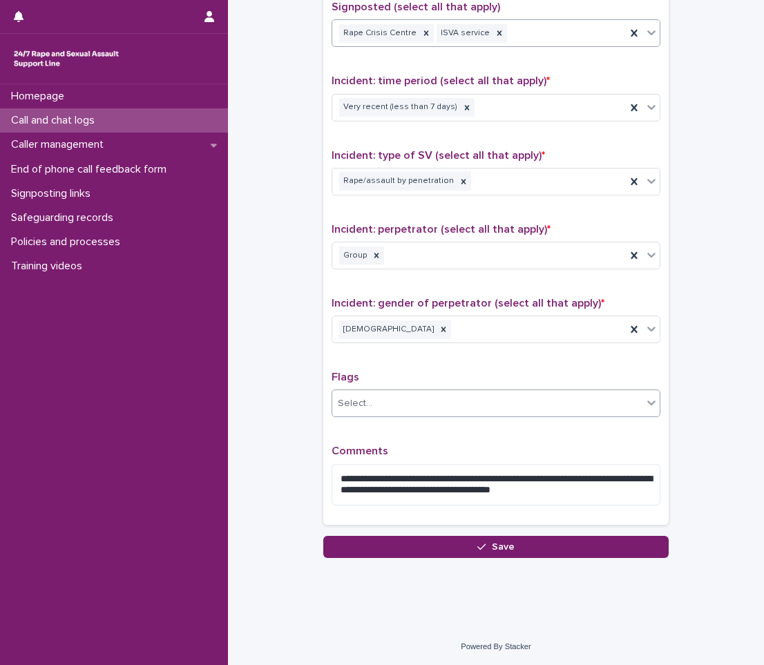
scroll to position [875, 0]
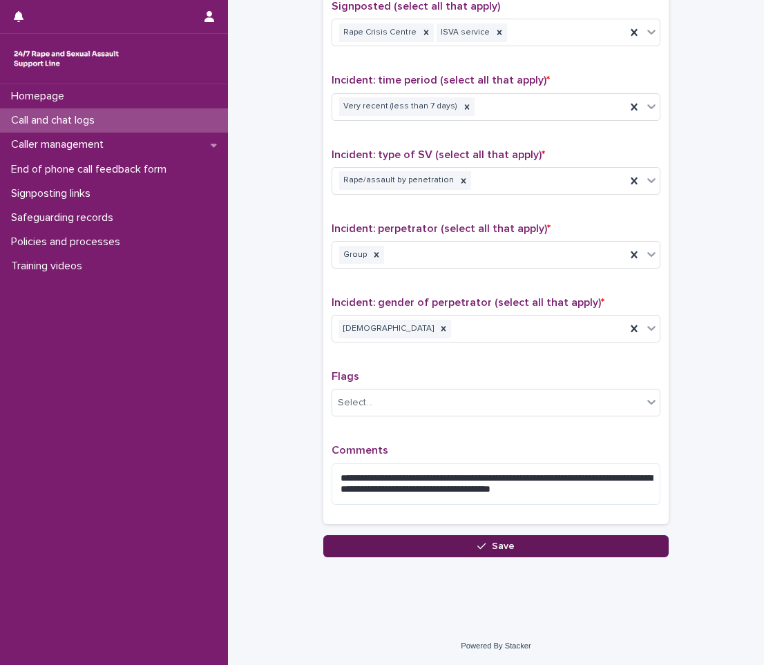
click at [488, 551] on button "Save" at bounding box center [495, 546] width 345 height 22
